Goal: Task Accomplishment & Management: Manage account settings

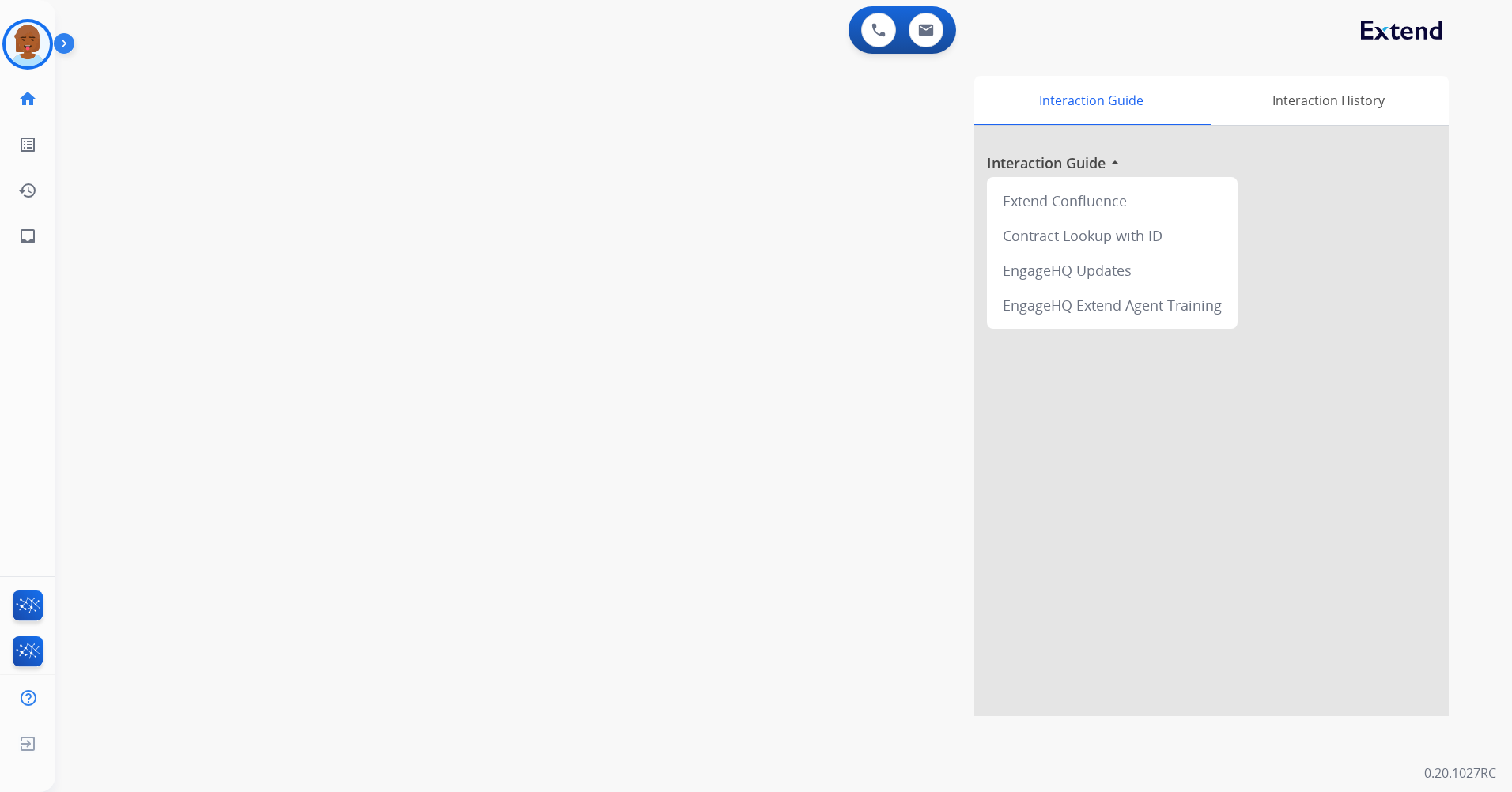
click at [44, 17] on div "Martavia Training Edit Avatar Agent: [PERSON_NAME] Profile: Extend_Training CS …" at bounding box center [28, 129] width 55 height 260
click at [40, 41] on img at bounding box center [28, 44] width 44 height 44
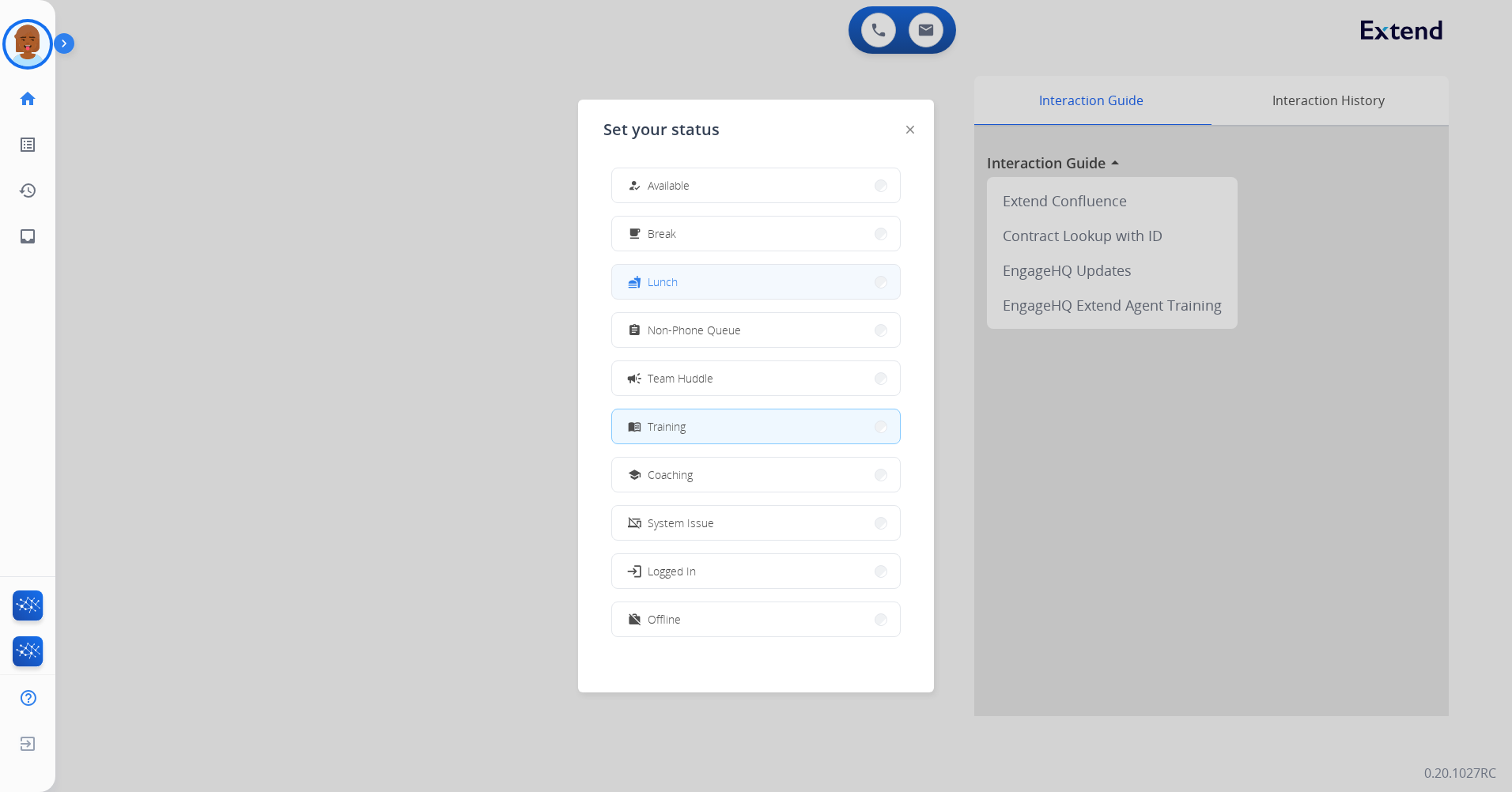
click at [714, 278] on button "fastfood Lunch" at bounding box center [756, 282] width 288 height 34
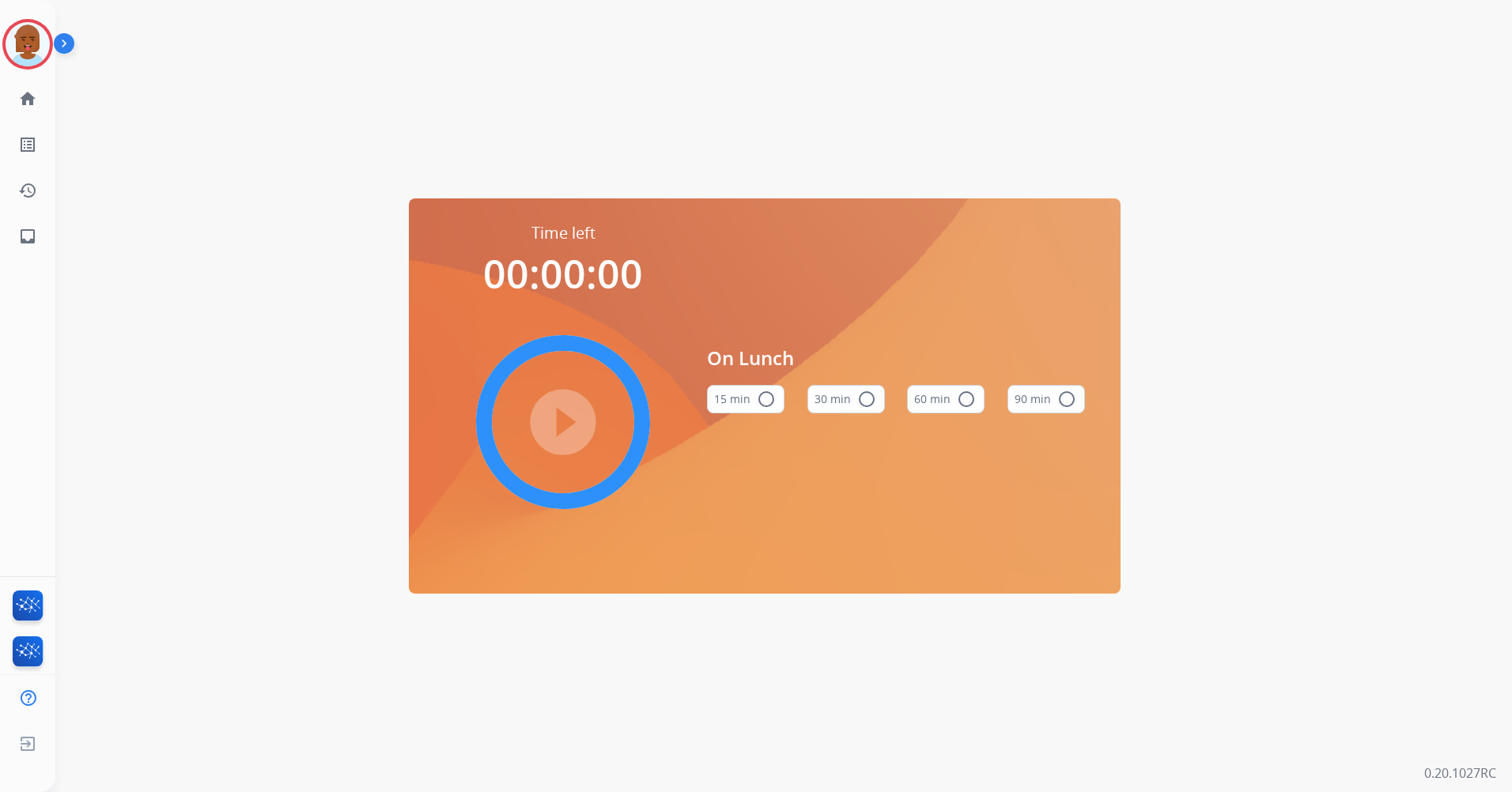
click at [978, 393] on button "60 min radio_button_unchecked" at bounding box center [945, 399] width 77 height 28
click at [571, 413] on mat-icon "play_circle_filled" at bounding box center [563, 422] width 19 height 19
